Goal: Task Accomplishment & Management: Manage account settings

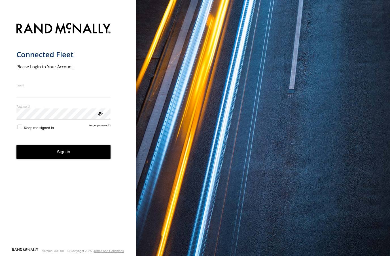
click at [21, 94] on input "Email" at bounding box center [63, 92] width 94 height 10
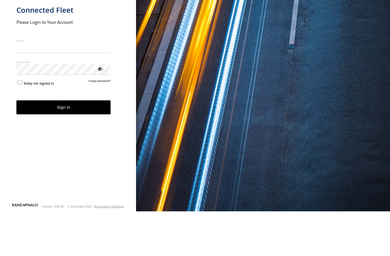
type input "**********"
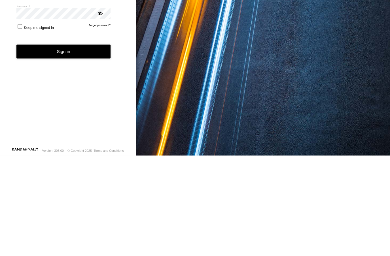
click at [71, 145] on button "Sign in" at bounding box center [63, 152] width 94 height 14
click at [65, 153] on button "Sign in" at bounding box center [63, 152] width 94 height 14
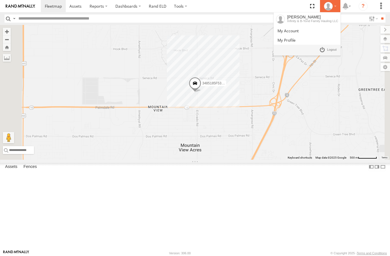
click at [330, 7] on icon at bounding box center [328, 6] width 8 height 8
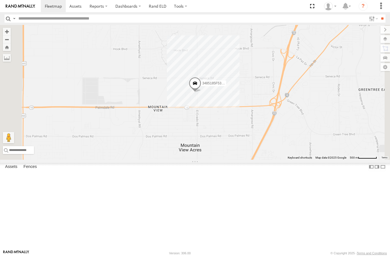
click at [0, 0] on span at bounding box center [0, 0] width 0 height 0
click at [0, 0] on div "3485185F53D8 All Assets Begonia Rd Victorville 34.51047 -117.34748 Video" at bounding box center [0, 0] width 0 height 0
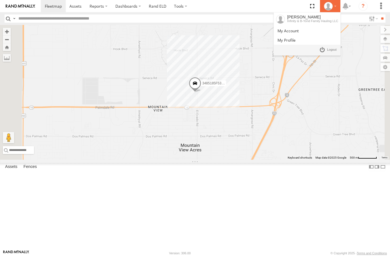
click at [327, 10] on li "[PERSON_NAME] Infinity & B-Yond Family Hauling LLC" at bounding box center [330, 6] width 20 height 12
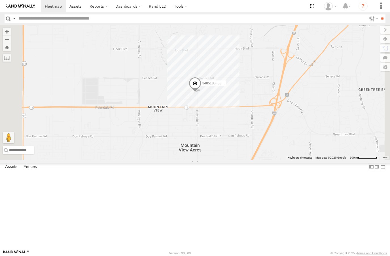
click at [0, 0] on span at bounding box center [0, 0] width 0 height 0
click at [0, 0] on link at bounding box center [0, 0] width 0 height 0
